Goal: Information Seeking & Learning: Find specific fact

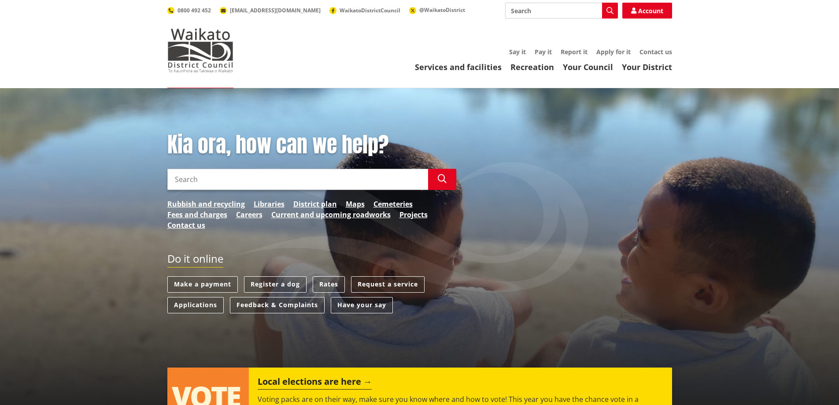
click at [236, 172] on input "Search" at bounding box center [297, 179] width 261 height 21
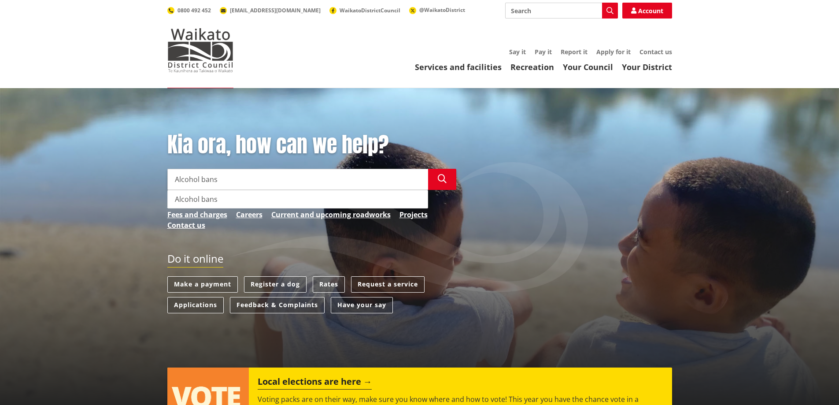
type input "Alcohol bans"
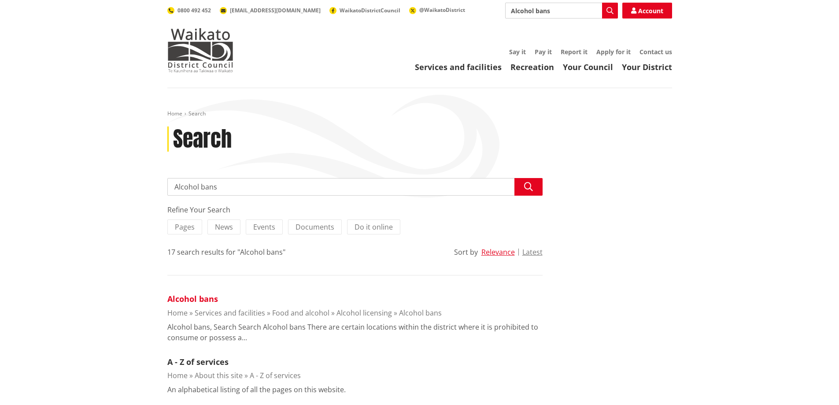
click at [179, 298] on link "Alcohol bans" at bounding box center [192, 298] width 51 height 11
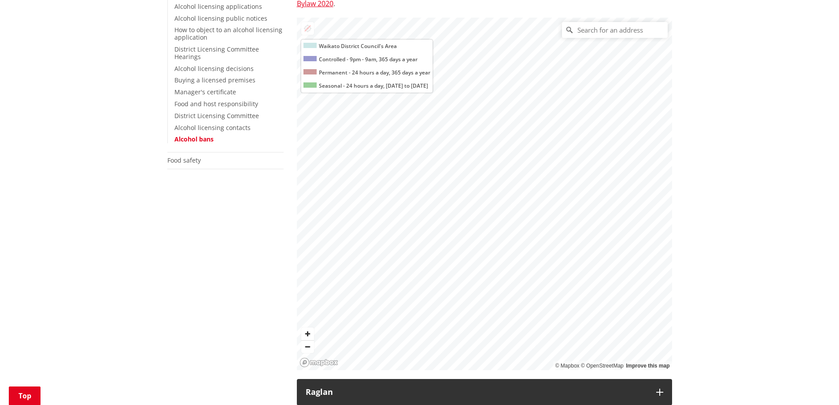
scroll to position [176, 0]
